Goal: Download file/media: Obtain a digital file from the website

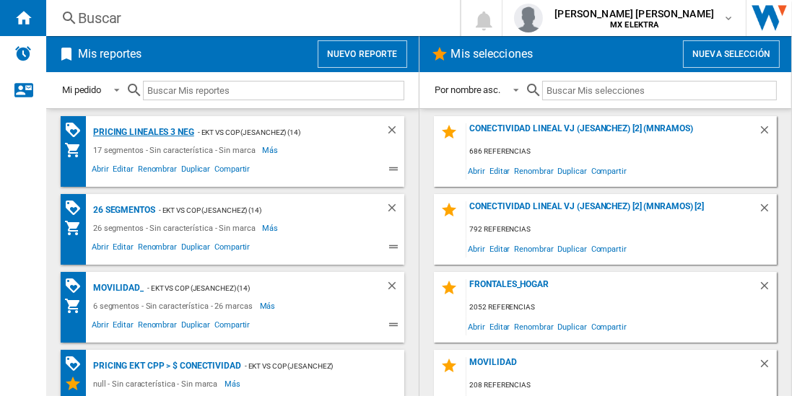
click at [143, 131] on div "Pricing lineales 3 neg" at bounding box center [141, 132] width 105 height 18
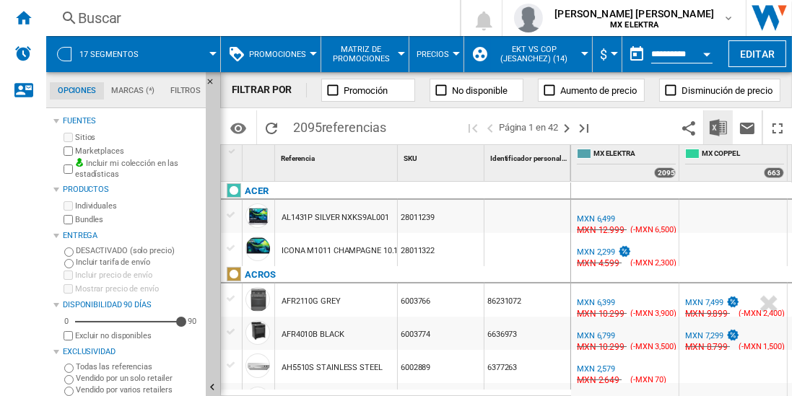
click at [719, 127] on img "Descargar en Excel" at bounding box center [717, 127] width 17 height 17
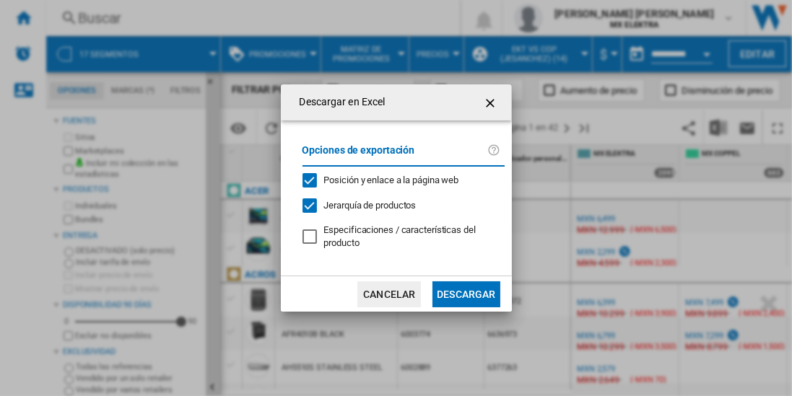
click at [465, 292] on button "Descargar" at bounding box center [465, 294] width 67 height 26
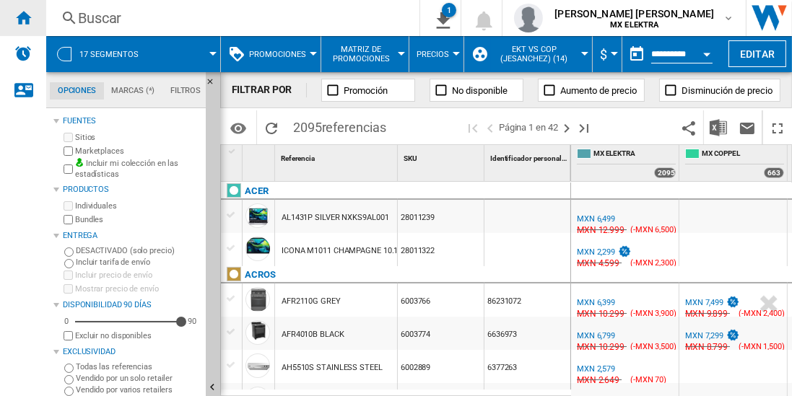
click at [23, 17] on ng-md-icon "Inicio" at bounding box center [22, 17] width 17 height 17
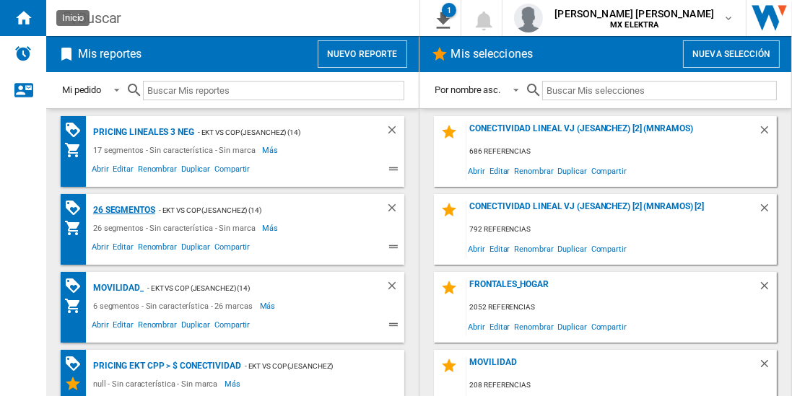
click at [125, 209] on div "26 segmentos" at bounding box center [122, 210] width 66 height 18
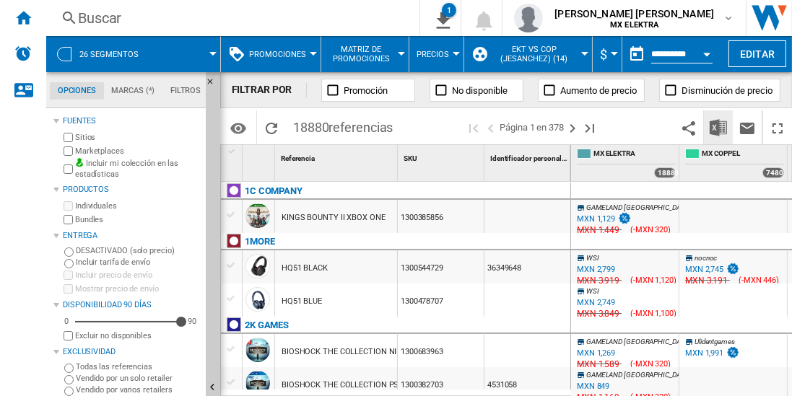
click at [719, 127] on img "Descargar en Excel" at bounding box center [717, 127] width 17 height 17
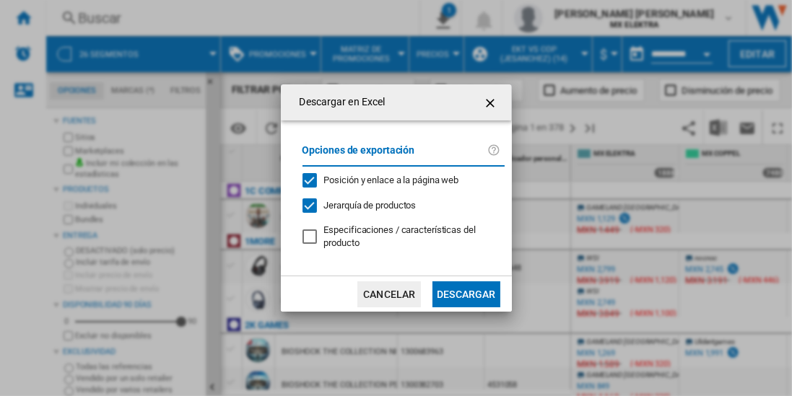
click at [465, 292] on button "Descargar" at bounding box center [465, 294] width 67 height 26
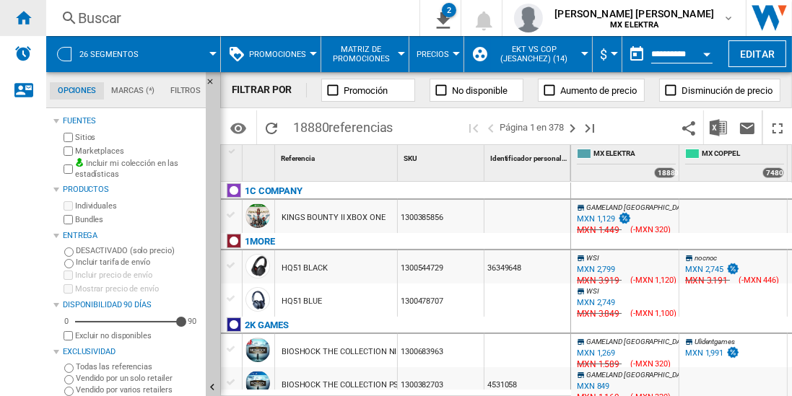
click at [23, 17] on ng-md-icon "Inicio" at bounding box center [22, 17] width 17 height 17
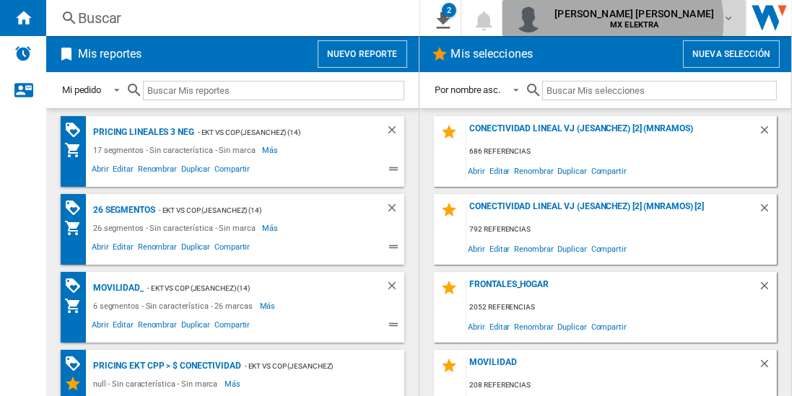
click at [658, 22] on b "MX ELEKTRA" at bounding box center [634, 24] width 48 height 9
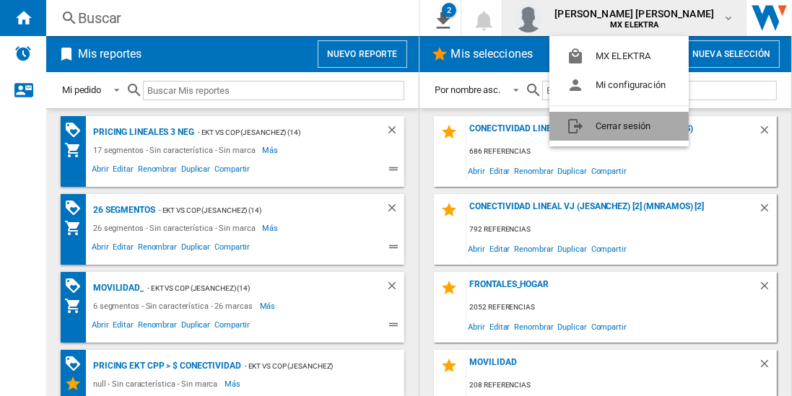
click at [603, 134] on button "Cerrar sesión" at bounding box center [618, 126] width 139 height 29
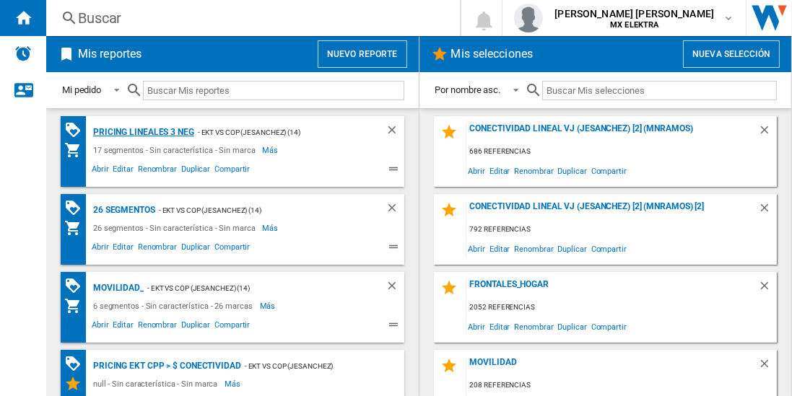
click at [143, 131] on div "Pricing lineales 3 neg" at bounding box center [141, 132] width 105 height 18
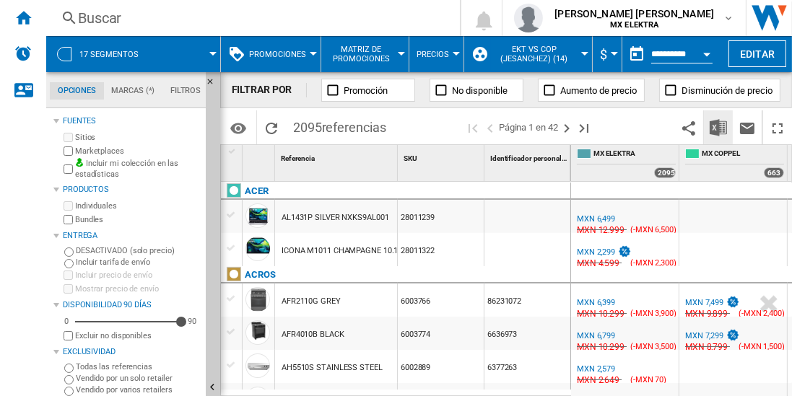
click at [719, 127] on img "Descargar en Excel" at bounding box center [717, 127] width 17 height 17
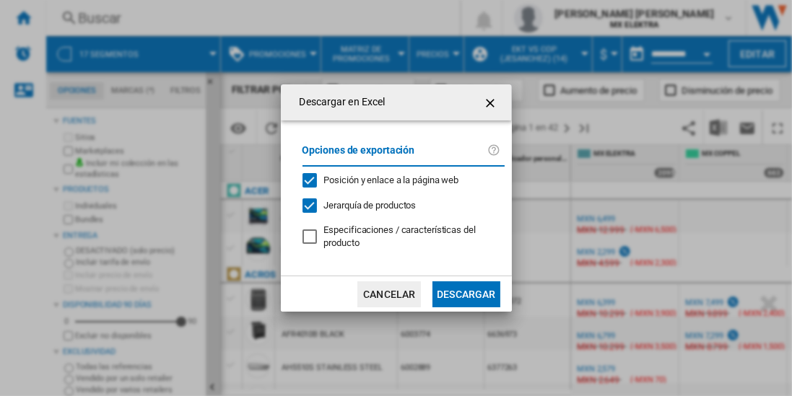
click at [465, 292] on button "Descargar" at bounding box center [465, 294] width 67 height 26
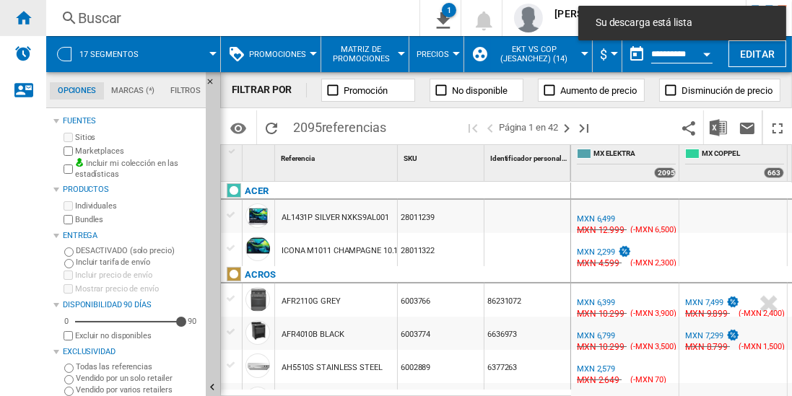
click at [23, 17] on ng-md-icon "Inicio" at bounding box center [22, 17] width 17 height 17
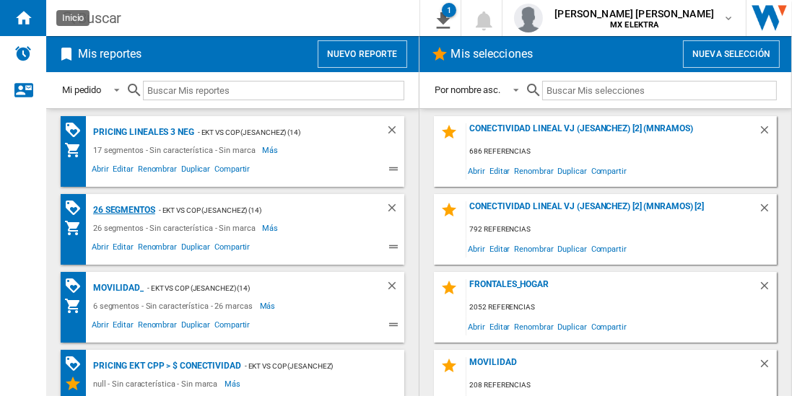
click at [125, 209] on div "26 segmentos" at bounding box center [122, 210] width 66 height 18
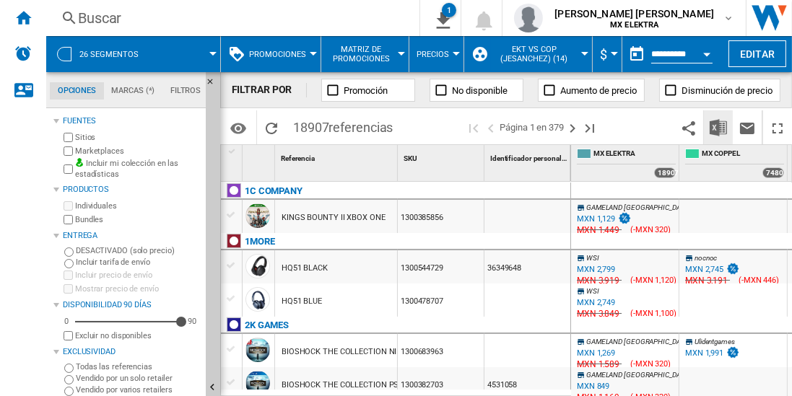
click at [719, 127] on img "Descargar en Excel" at bounding box center [717, 127] width 17 height 17
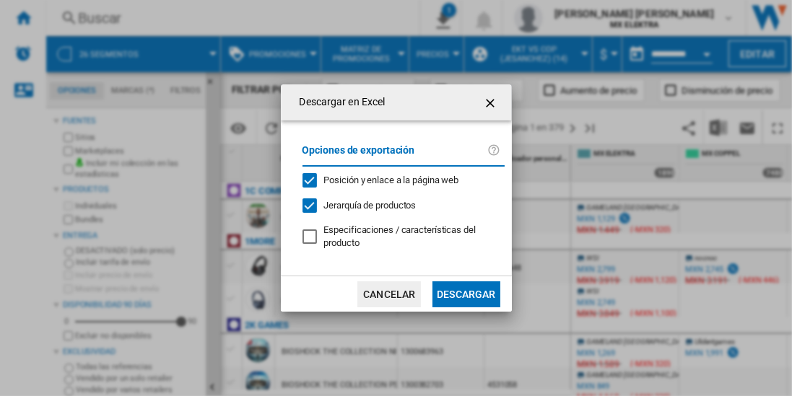
click at [465, 292] on button "Descargar" at bounding box center [465, 294] width 67 height 26
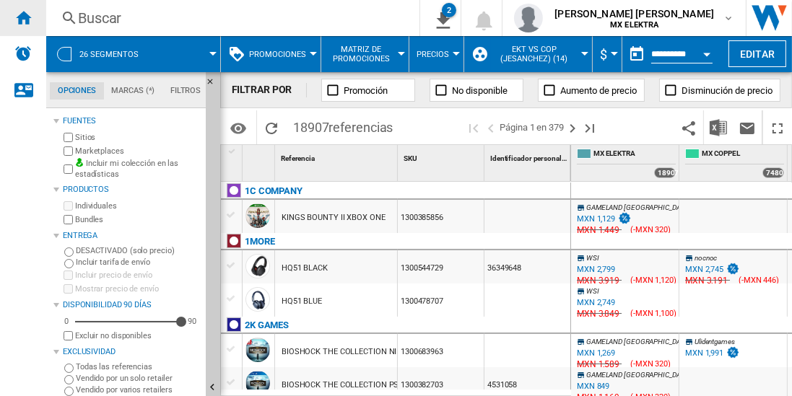
click at [23, 17] on ng-md-icon "Inicio" at bounding box center [22, 17] width 17 height 17
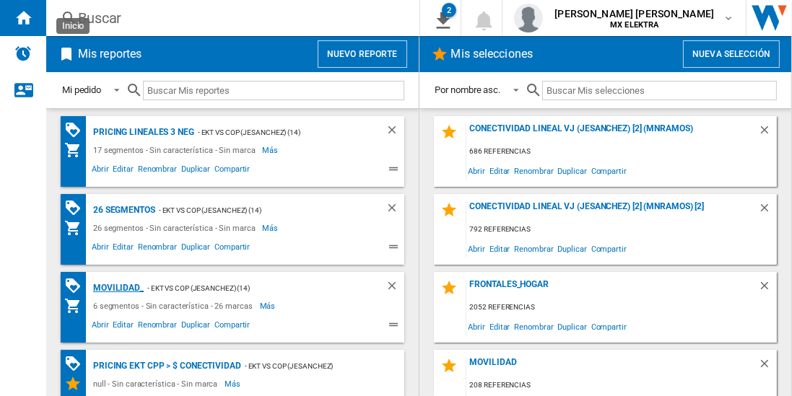
click at [115, 286] on div "MOVILIDAD_" at bounding box center [116, 288] width 54 height 18
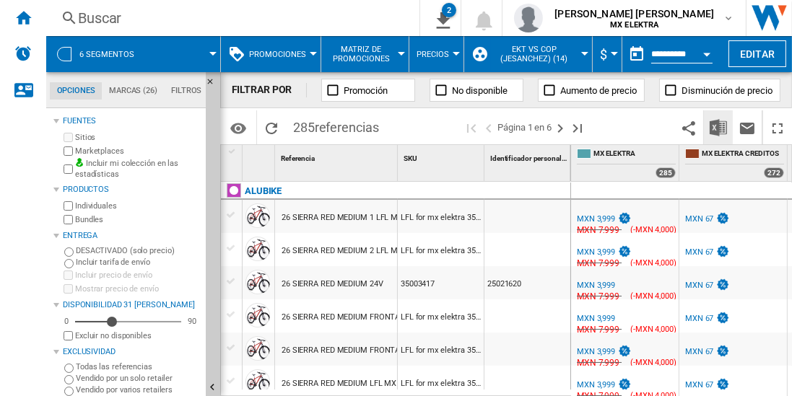
click at [719, 127] on img "Descargar en Excel" at bounding box center [717, 127] width 17 height 17
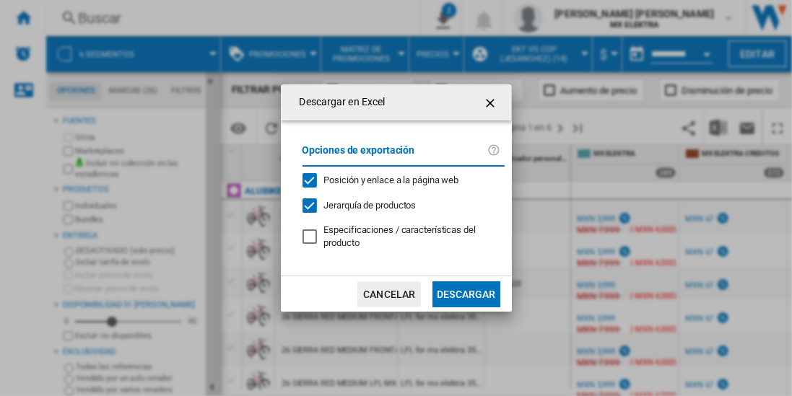
click at [465, 292] on button "Descargar" at bounding box center [465, 294] width 67 height 26
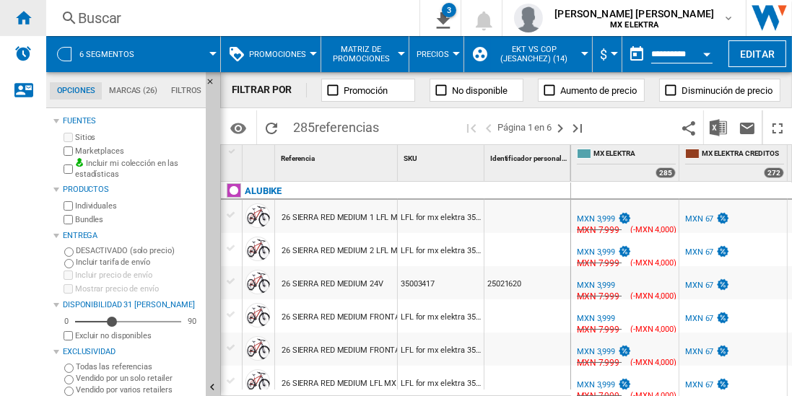
click at [23, 17] on ng-md-icon "Inicio" at bounding box center [22, 17] width 17 height 17
